Goal: Task Accomplishment & Management: Use online tool/utility

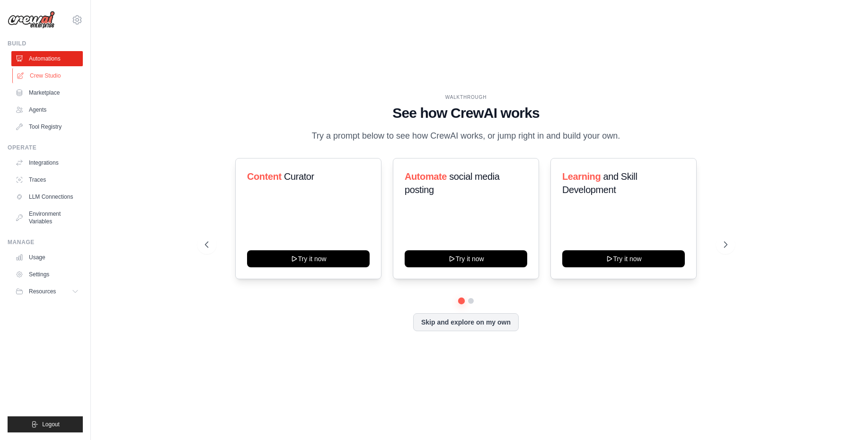
click at [55, 74] on link "Crew Studio" at bounding box center [47, 75] width 71 height 15
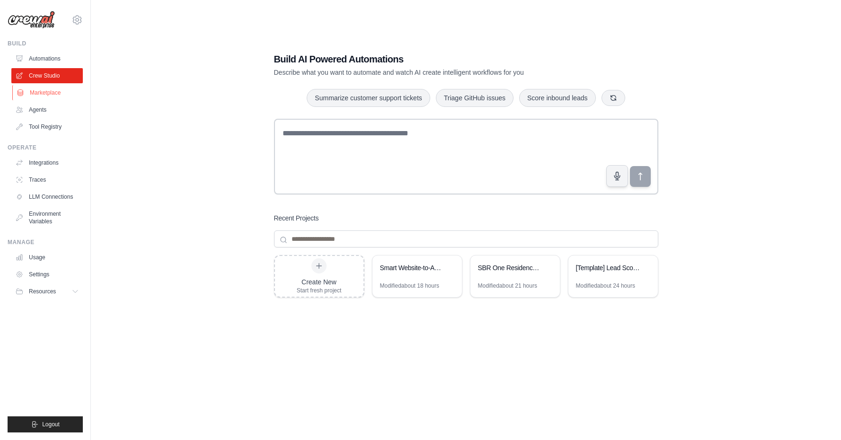
click at [52, 96] on link "Marketplace" at bounding box center [47, 92] width 71 height 15
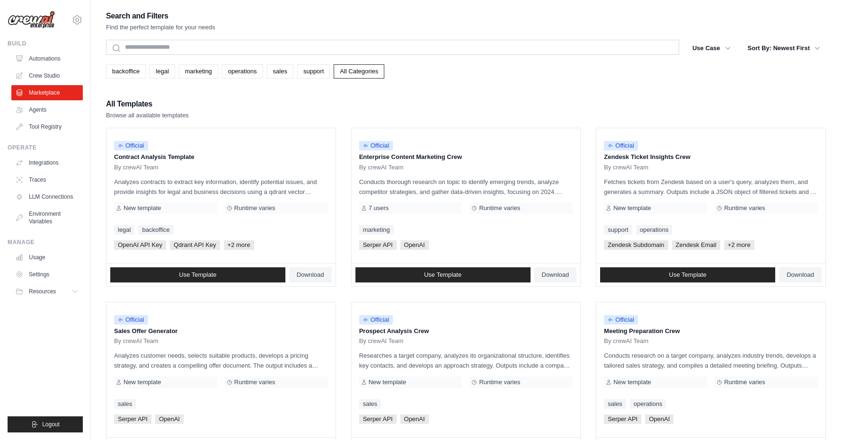
click at [53, 134] on ul "Build Automations Crew Studio Marketplace Agents" at bounding box center [45, 236] width 75 height 393
click at [53, 125] on link "Tool Registry" at bounding box center [47, 126] width 71 height 15
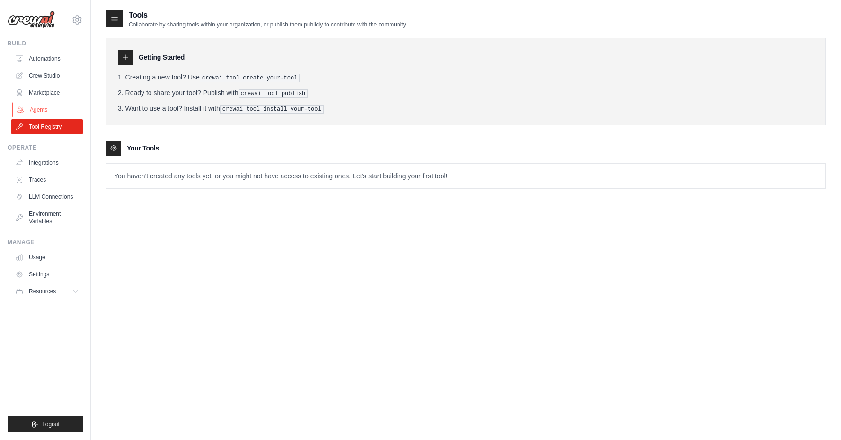
click at [56, 108] on link "Agents" at bounding box center [47, 109] width 71 height 15
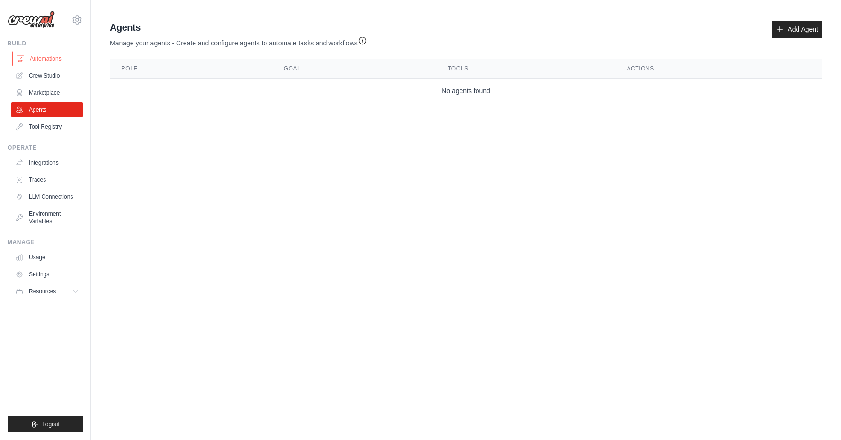
click at [57, 57] on link "Automations" at bounding box center [47, 58] width 71 height 15
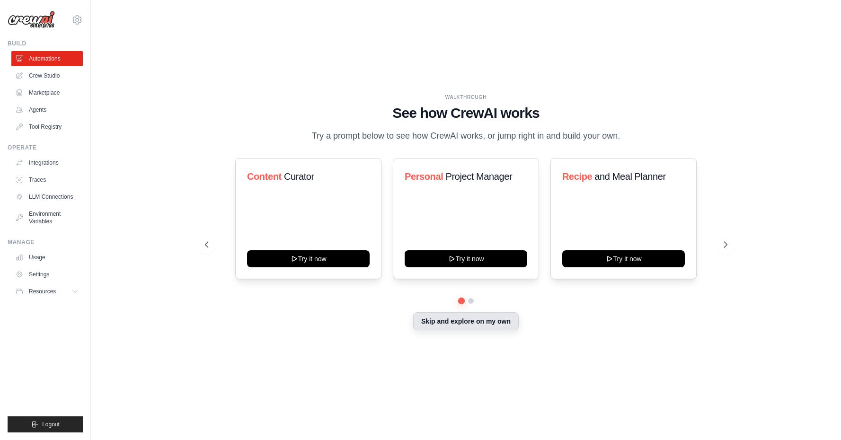
click at [454, 321] on button "Skip and explore on my own" at bounding box center [466, 321] width 106 height 18
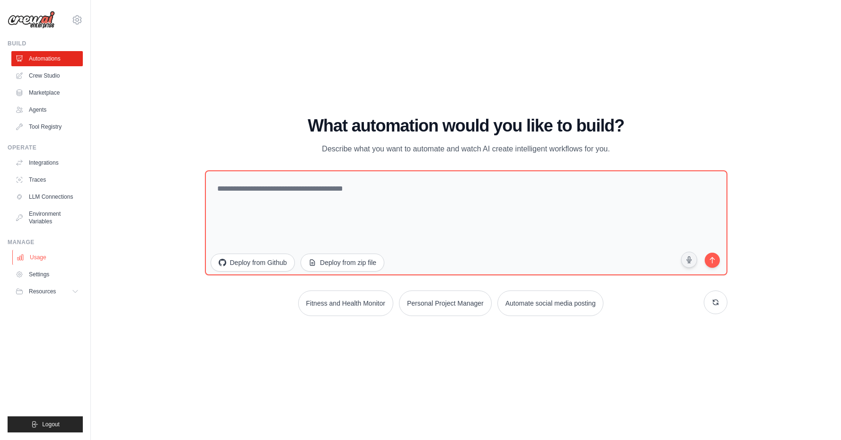
click at [44, 260] on link "Usage" at bounding box center [47, 257] width 71 height 15
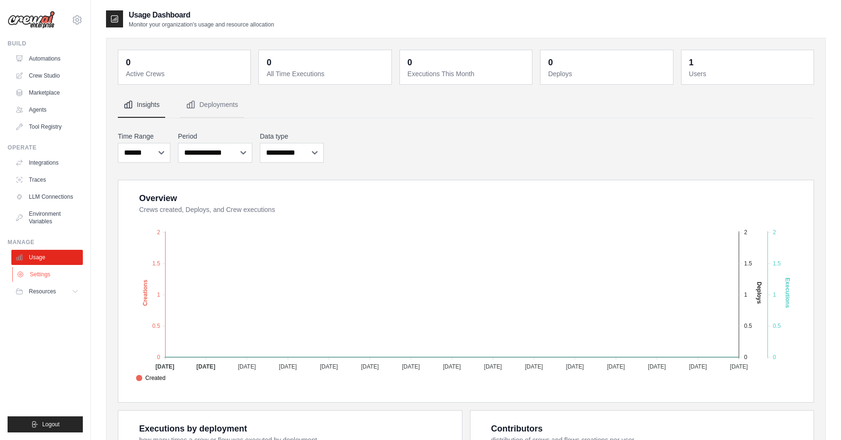
click at [61, 274] on link "Settings" at bounding box center [47, 274] width 71 height 15
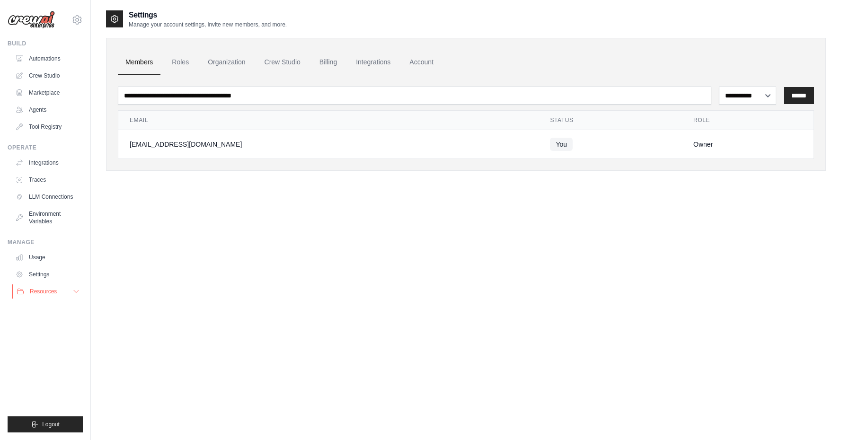
click at [57, 292] on span "Resources" at bounding box center [43, 292] width 27 height 8
click at [140, 289] on div "**********" at bounding box center [466, 229] width 720 height 440
click at [40, 57] on link "Automations" at bounding box center [47, 58] width 71 height 15
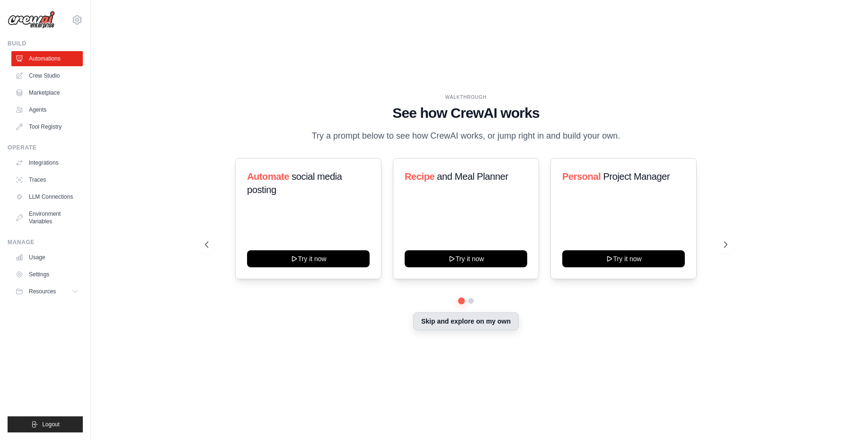
click at [470, 316] on button "Skip and explore on my own" at bounding box center [466, 321] width 106 height 18
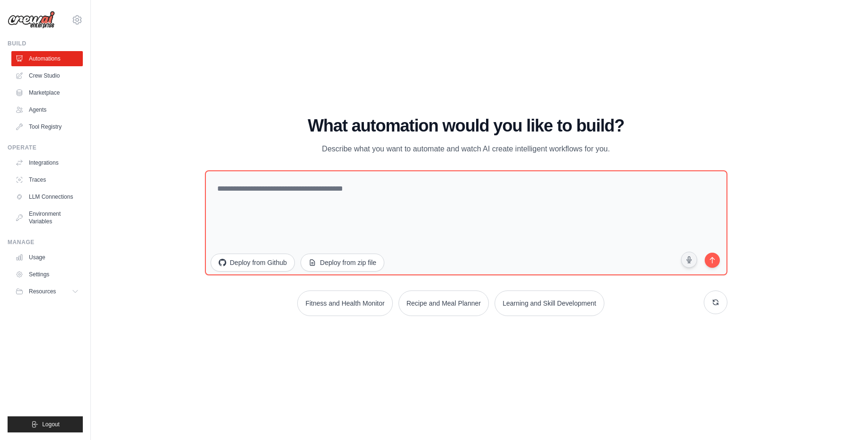
click at [81, 25] on div "[EMAIL_ADDRESS][DOMAIN_NAME] Settings" at bounding box center [45, 15] width 75 height 30
click at [64, 76] on link "Crew Studio" at bounding box center [47, 75] width 71 height 15
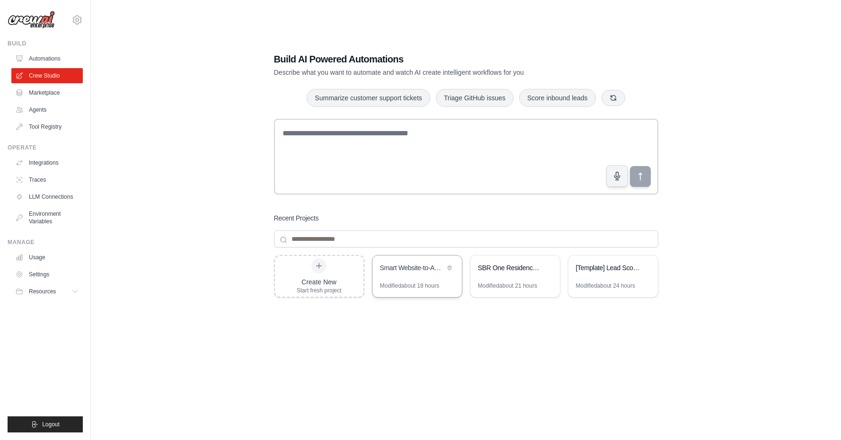
click at [398, 281] on div "Smart Website-to-Ads Campaign Creator" at bounding box center [416, 269] width 89 height 27
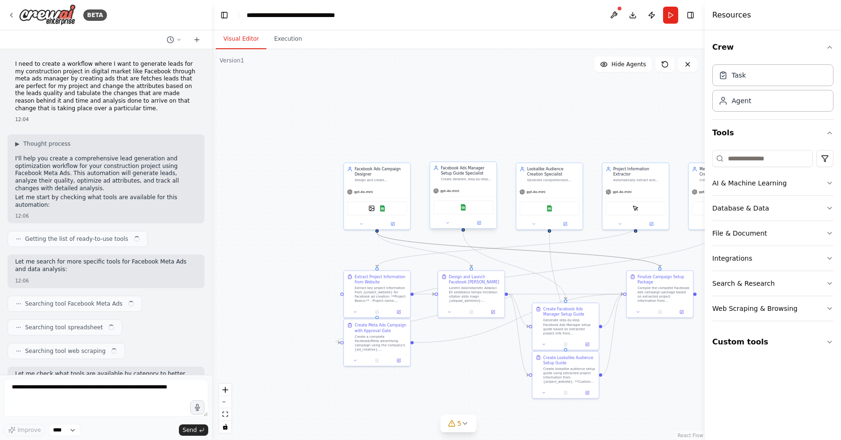
scroll to position [23263, 0]
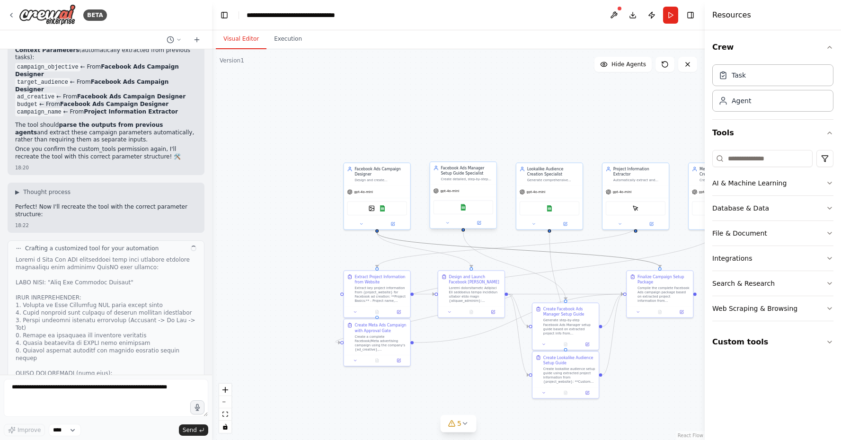
click at [465, 229] on div ".deletable-edge-delete-btn { width: 20px; height: 20px; border: 0px solid #ffff…" at bounding box center [457, 247] width 281 height 222
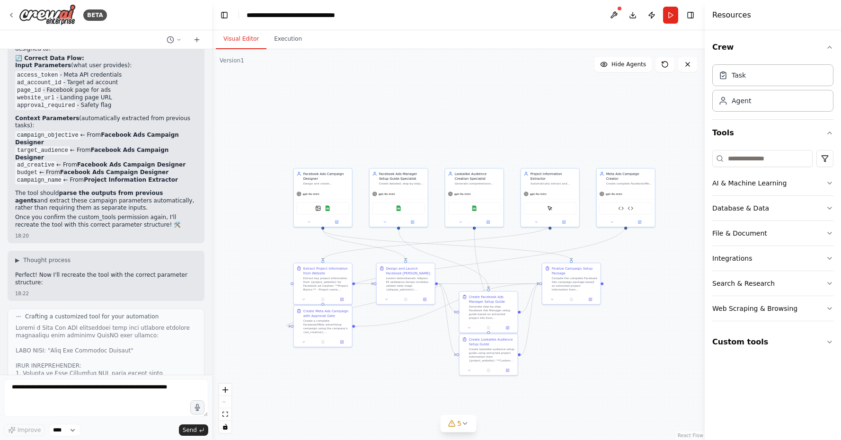
drag, startPoint x: 656, startPoint y: 259, endPoint x: 568, endPoint y: 253, distance: 87.3
click at [568, 253] on div ".deletable-edge-delete-btn { width: 20px; height: 20px; border: 0px solid #ffff…" at bounding box center [458, 244] width 493 height 391
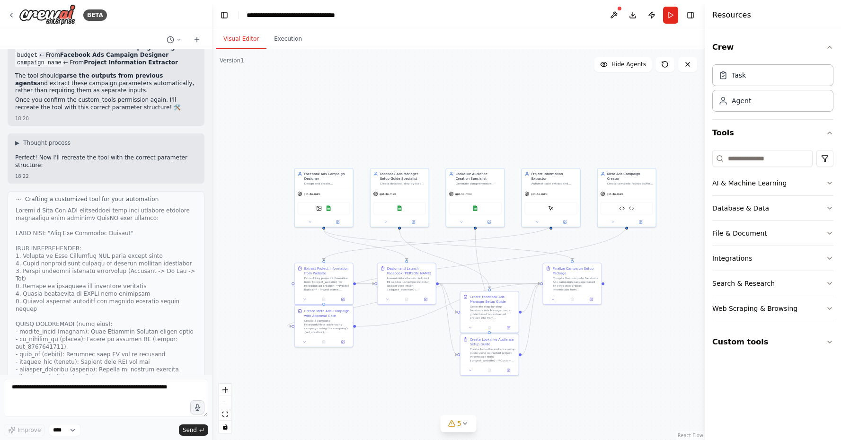
scroll to position [0, 0]
click at [109, 389] on textarea at bounding box center [106, 398] width 204 height 38
paste textarea "**********"
type textarea "**********"
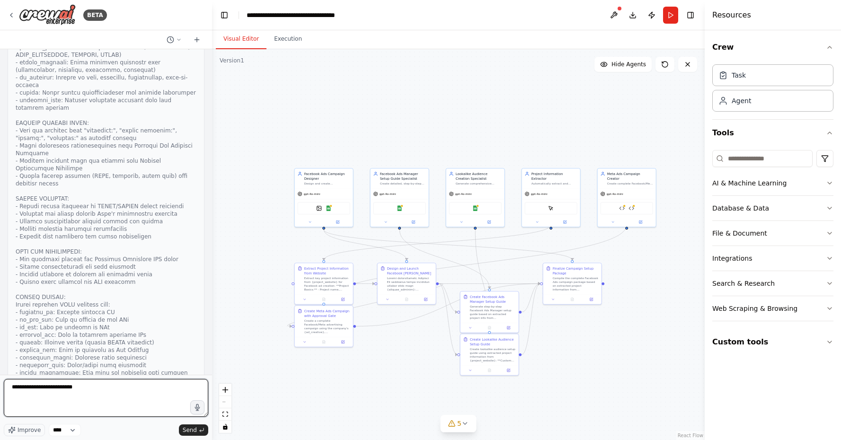
scroll to position [23748, 0]
drag, startPoint x: 20, startPoint y: 387, endPoint x: 7, endPoint y: 387, distance: 13.3
click at [7, 387] on textarea "**********" at bounding box center [106, 398] width 204 height 38
click at [91, 392] on textarea "**********" at bounding box center [106, 398] width 204 height 38
type textarea "**********"
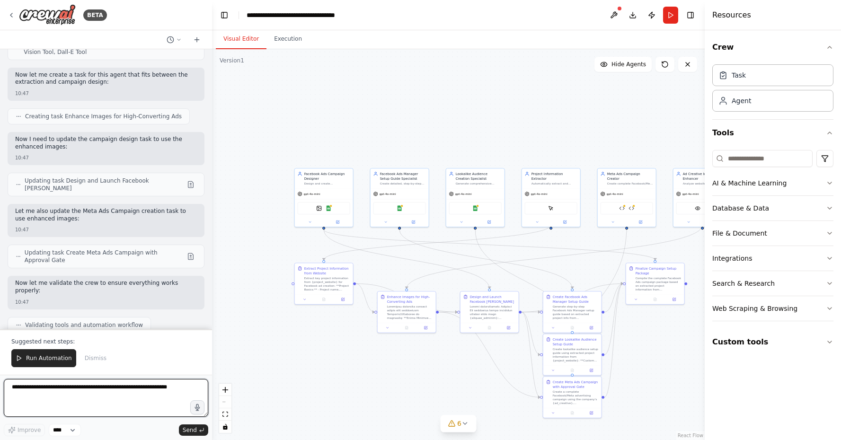
scroll to position [27457, 0]
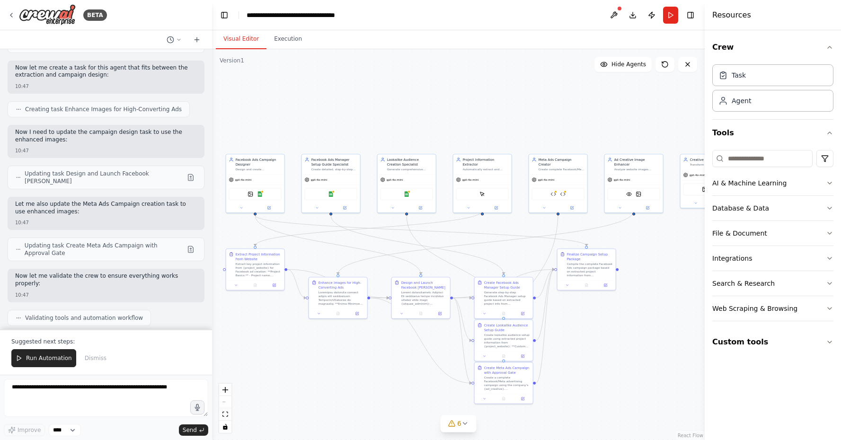
drag, startPoint x: 419, startPoint y: 372, endPoint x: 350, endPoint y: 358, distance: 70.1
click at [350, 358] on div ".deletable-edge-delete-btn { width: 20px; height: 20px; border: 0px solid #ffff…" at bounding box center [458, 244] width 493 height 391
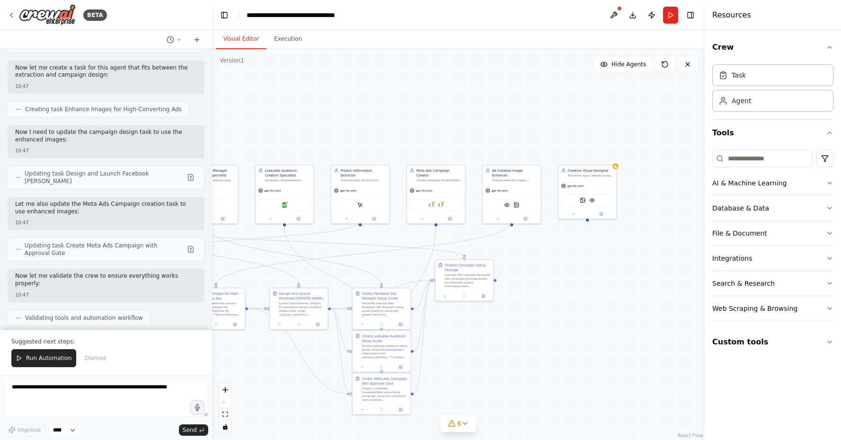
drag, startPoint x: 291, startPoint y: 358, endPoint x: 169, endPoint y: 369, distance: 122.6
click at [169, 369] on div "BETA I need to create a workflow where I want to generate leads for my construc…" at bounding box center [420, 220] width 841 height 440
click at [576, 213] on button at bounding box center [573, 213] width 27 height 6
click at [549, 336] on div ".deletable-edge-delete-btn { width: 20px; height: 20px; border: 0px solid #ffff…" at bounding box center [458, 244] width 493 height 391
click at [575, 215] on button at bounding box center [573, 213] width 27 height 6
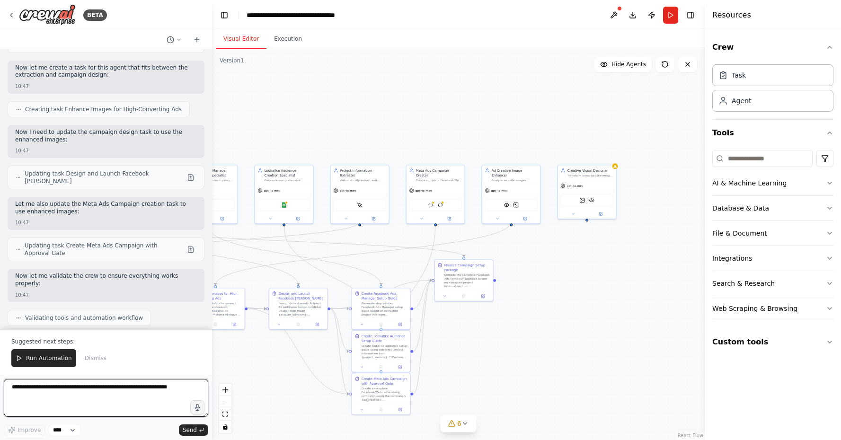
click at [125, 389] on textarea at bounding box center [106, 398] width 204 height 38
type textarea "**********"
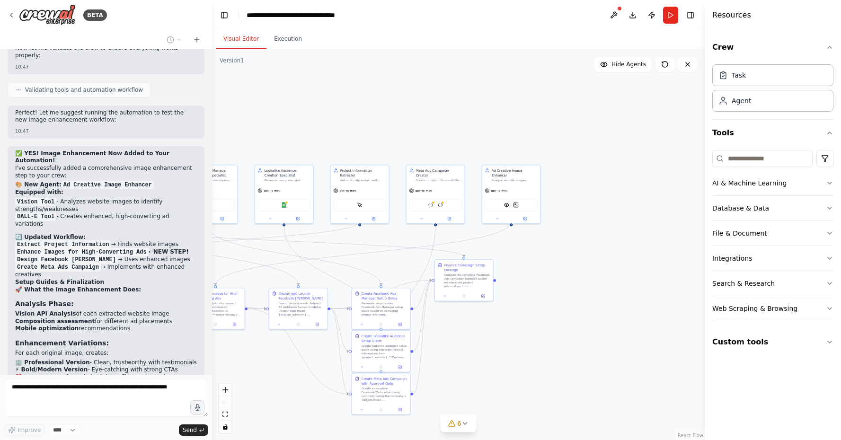
scroll to position [27709, 0]
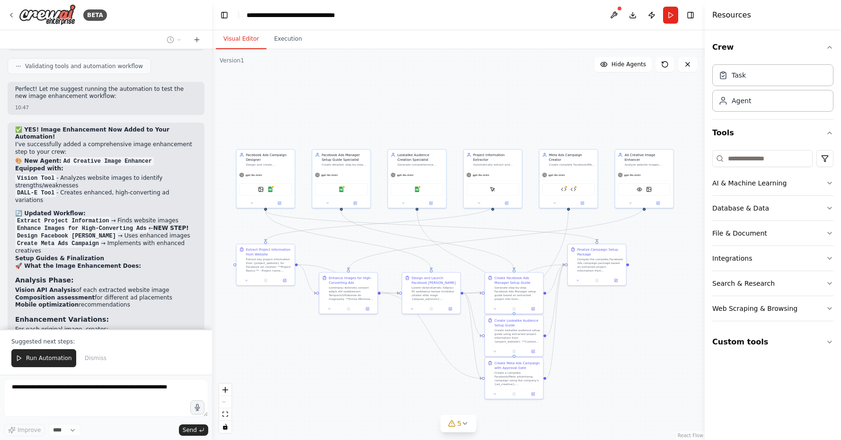
drag, startPoint x: 501, startPoint y: 358, endPoint x: 634, endPoint y: 343, distance: 133.9
click at [634, 343] on div ".deletable-edge-delete-btn { width: 20px; height: 20px; border: 0px solid #ffff…" at bounding box center [458, 244] width 493 height 391
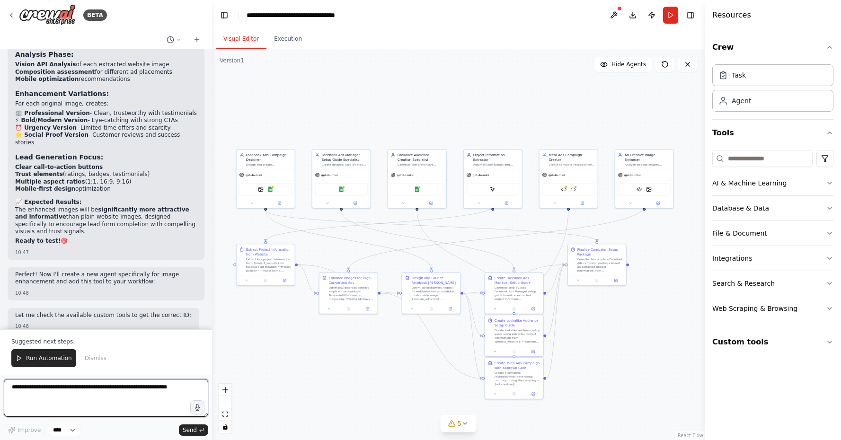
scroll to position [27935, 0]
click at [780, 335] on button "Custom tools" at bounding box center [772, 342] width 121 height 27
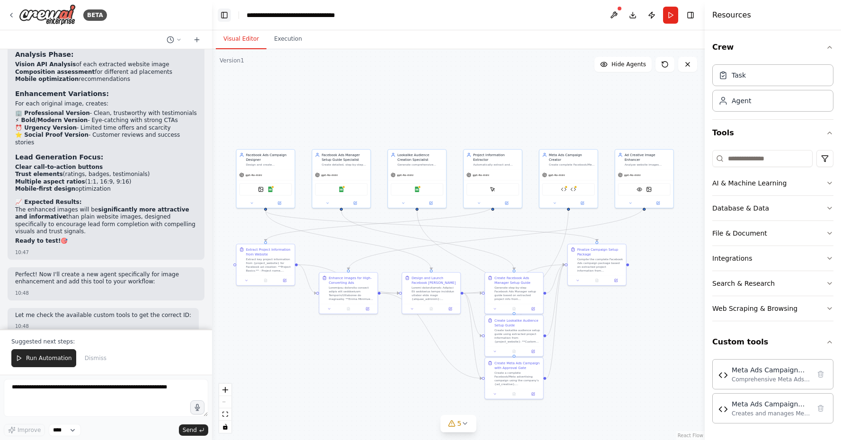
click at [225, 20] on button "Toggle Left Sidebar" at bounding box center [224, 15] width 13 height 13
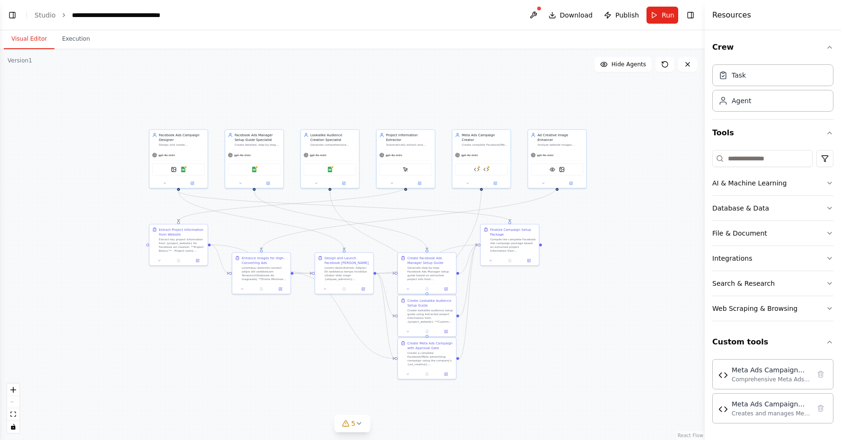
drag, startPoint x: 198, startPoint y: 98, endPoint x: 324, endPoint y: 76, distance: 127.9
click at [324, 76] on div ".deletable-edge-delete-btn { width: 20px; height: 20px; border: 0px solid #ffff…" at bounding box center [352, 244] width 705 height 391
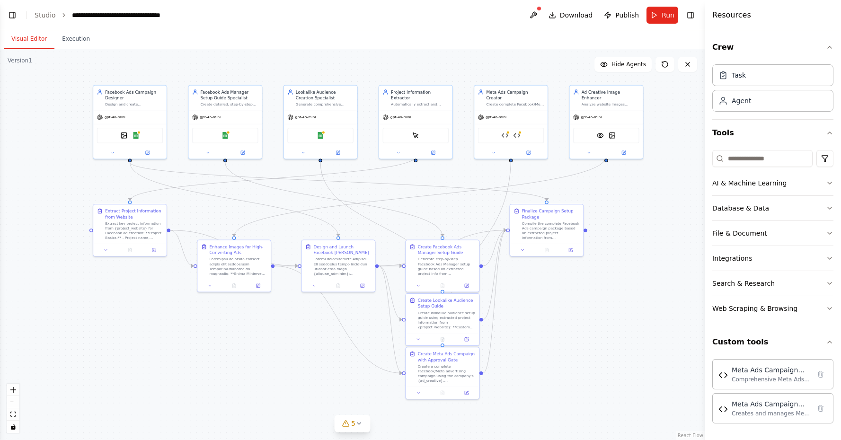
click at [513, 296] on div ".deletable-edge-delete-btn { width: 20px; height: 20px; border: 0px solid #ffff…" at bounding box center [352, 244] width 705 height 391
drag, startPoint x: 517, startPoint y: 297, endPoint x: 519, endPoint y: 302, distance: 5.4
click at [519, 302] on div ".deletable-edge-delete-btn { width: 20px; height: 20px; border: 0px solid #ffff…" at bounding box center [352, 244] width 705 height 391
